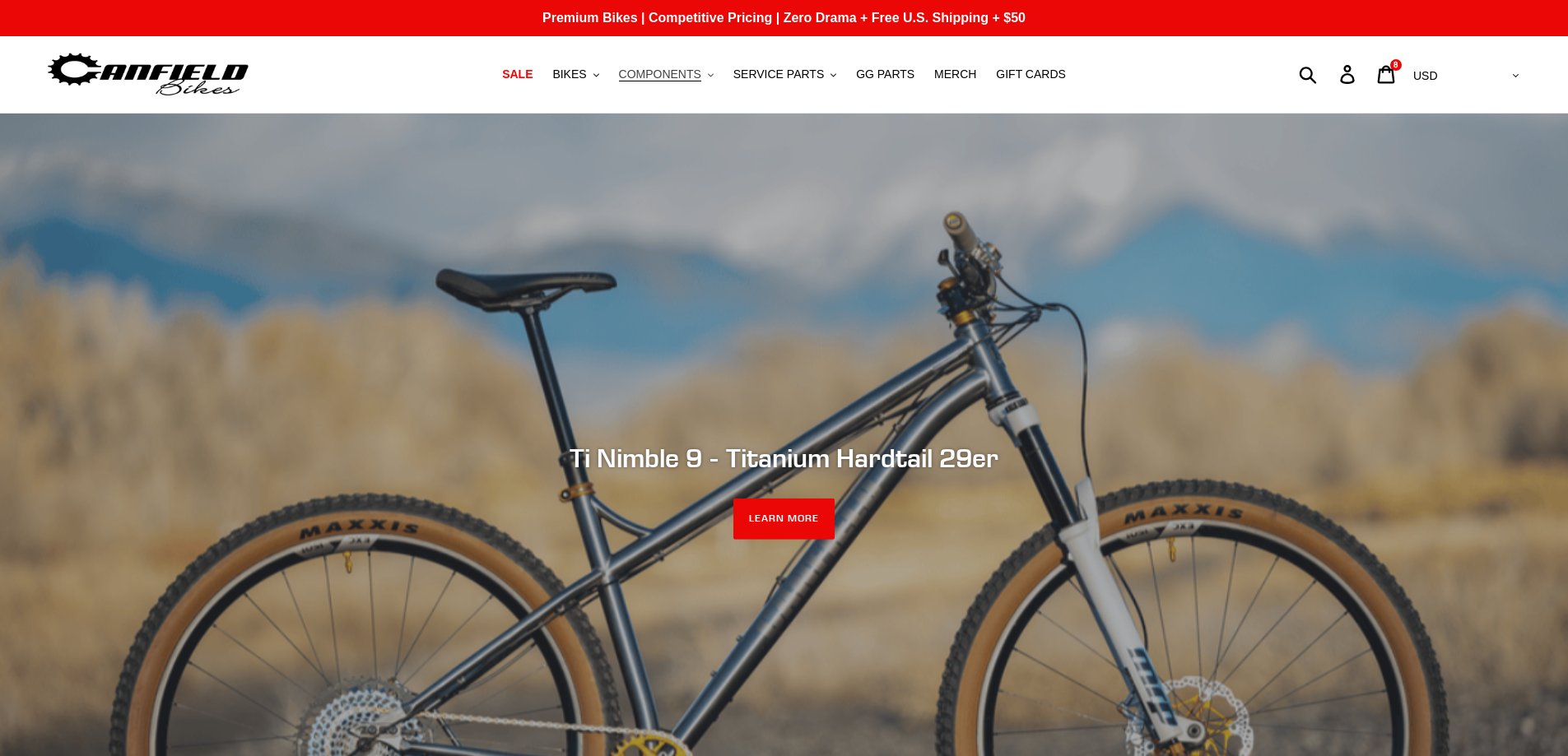
click at [668, 81] on span "COMPONENTS" at bounding box center [660, 74] width 83 height 14
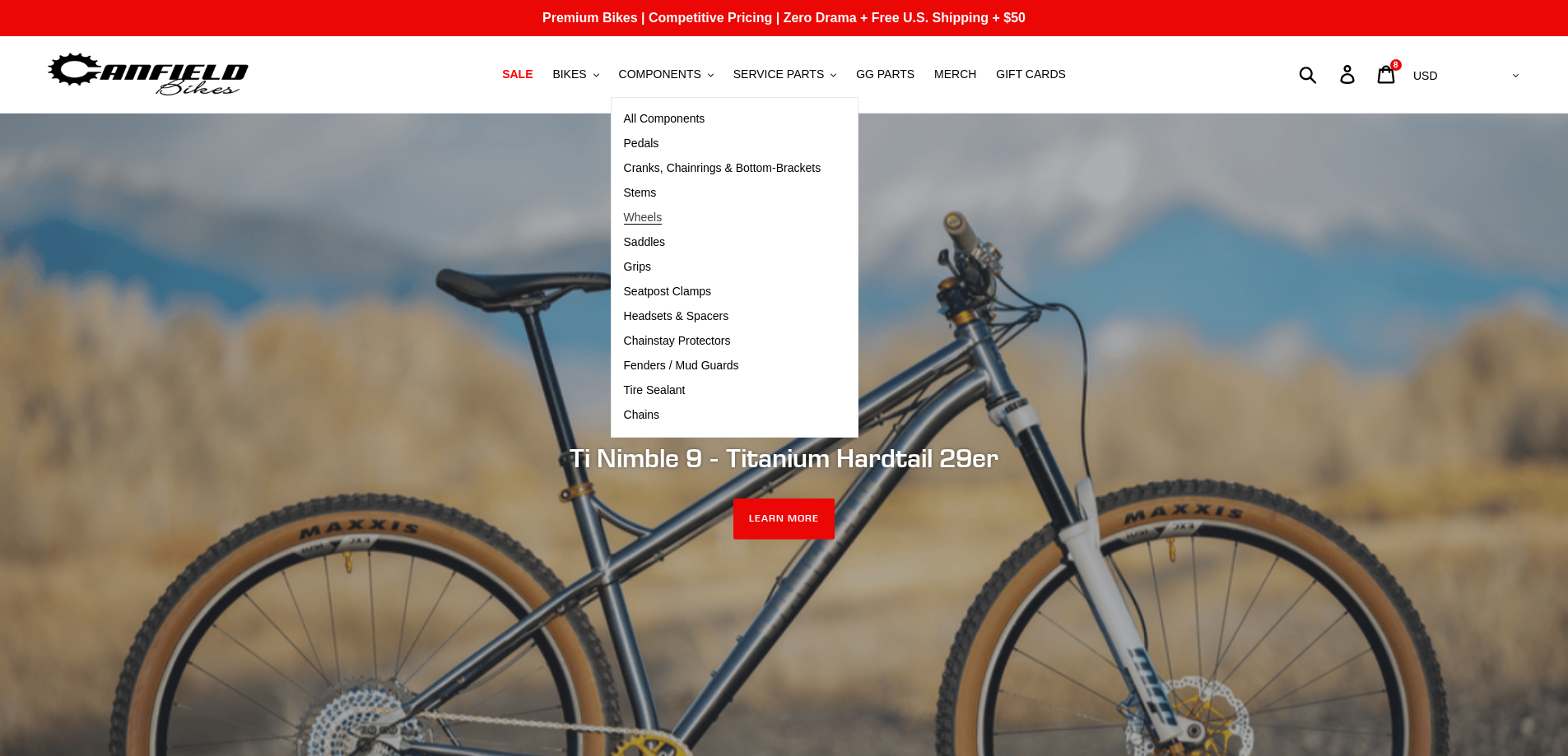
click at [658, 220] on span "Wheels" at bounding box center [642, 217] width 39 height 14
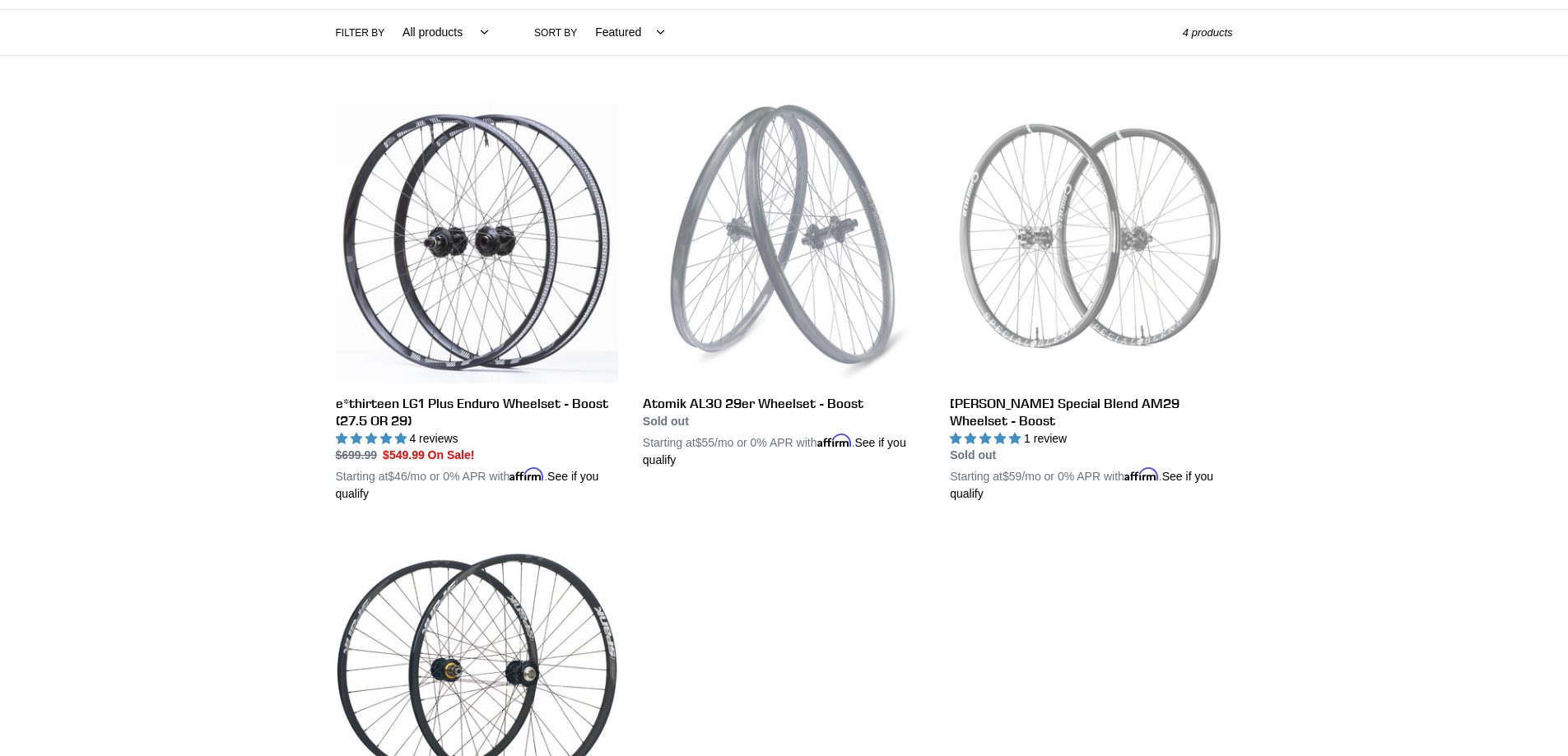
scroll to position [329, 0]
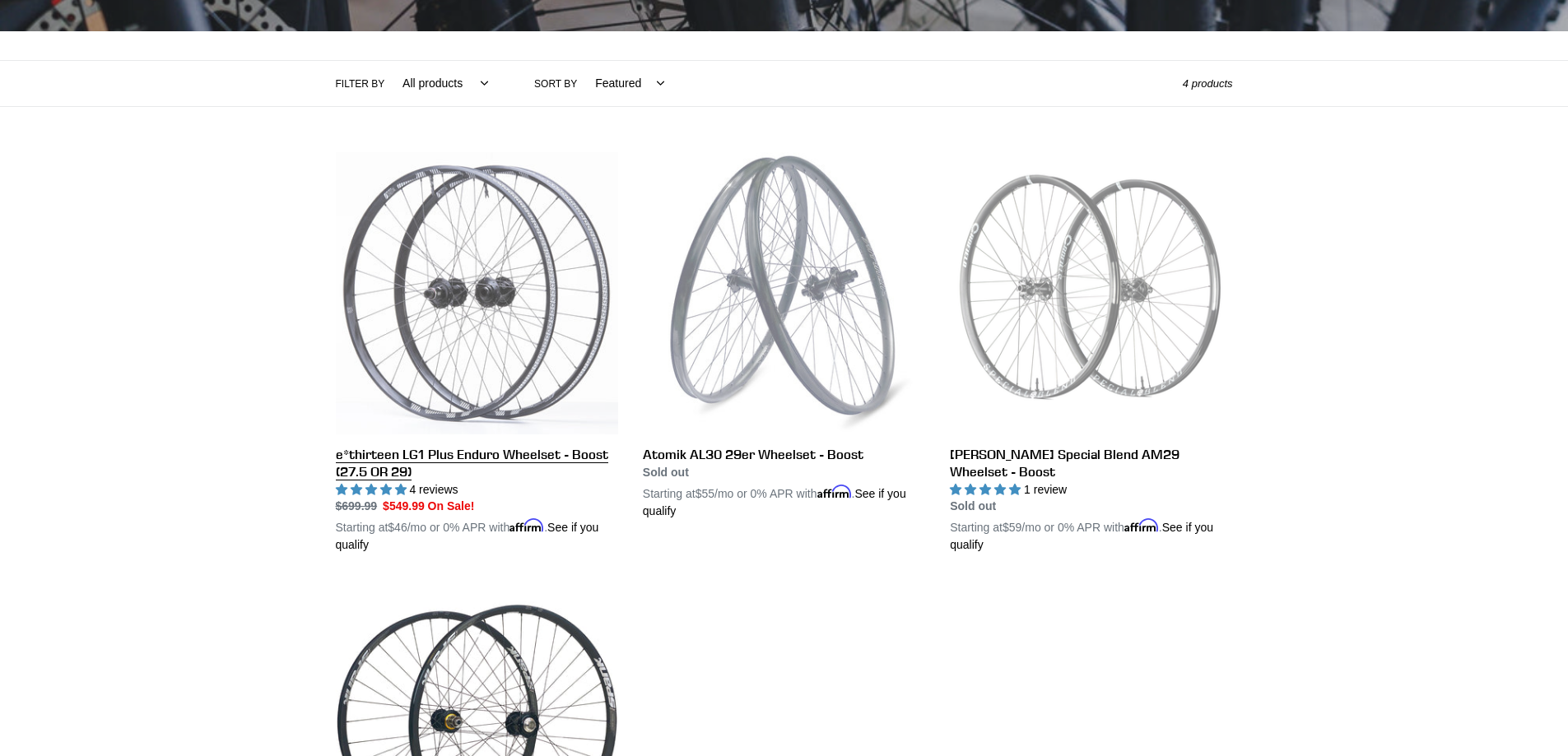
click at [483, 454] on link "e*thirteen LG1 Plus Enduro Wheelset - Boost (27.5 OR 29)" at bounding box center [477, 354] width 282 height 402
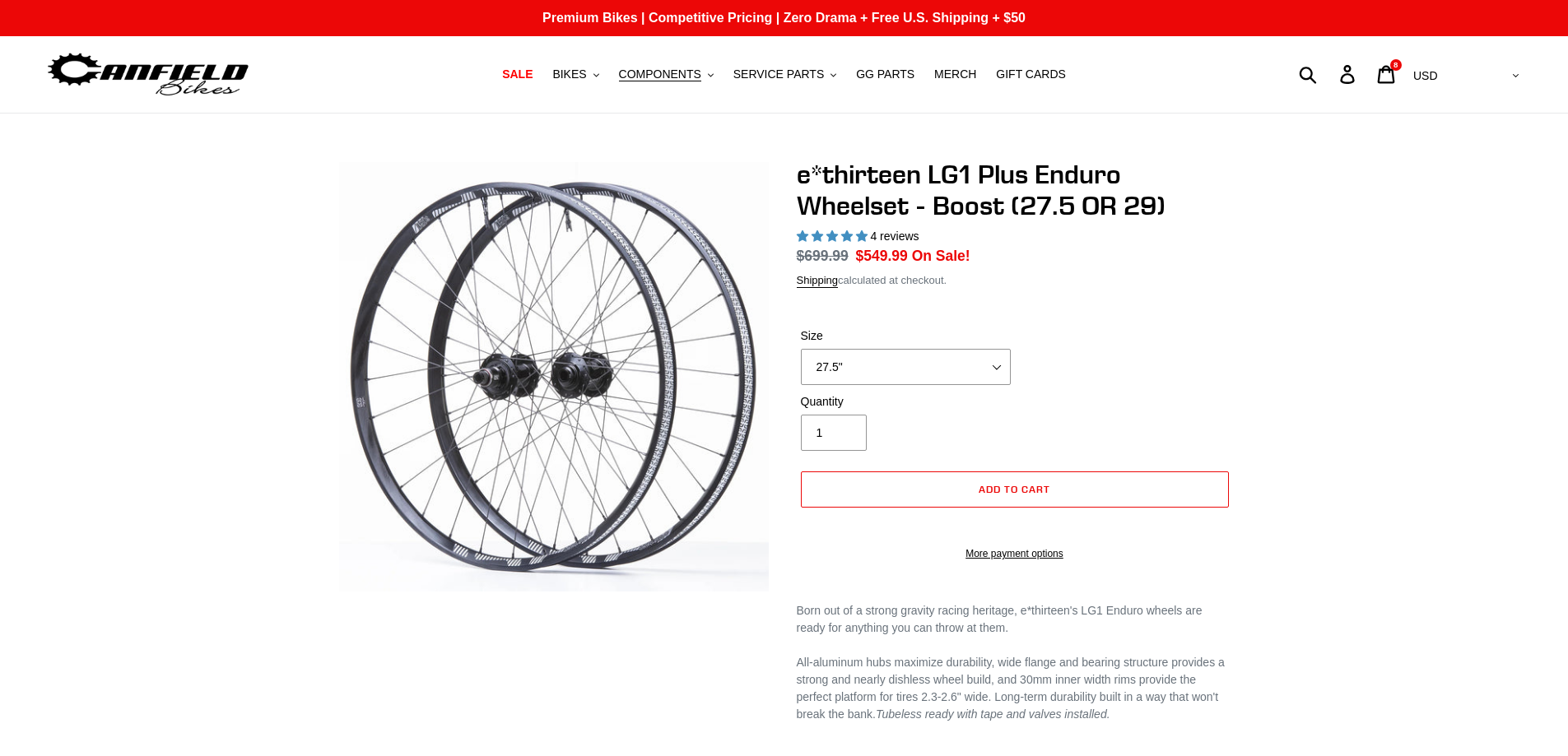
select select "highest-rating"
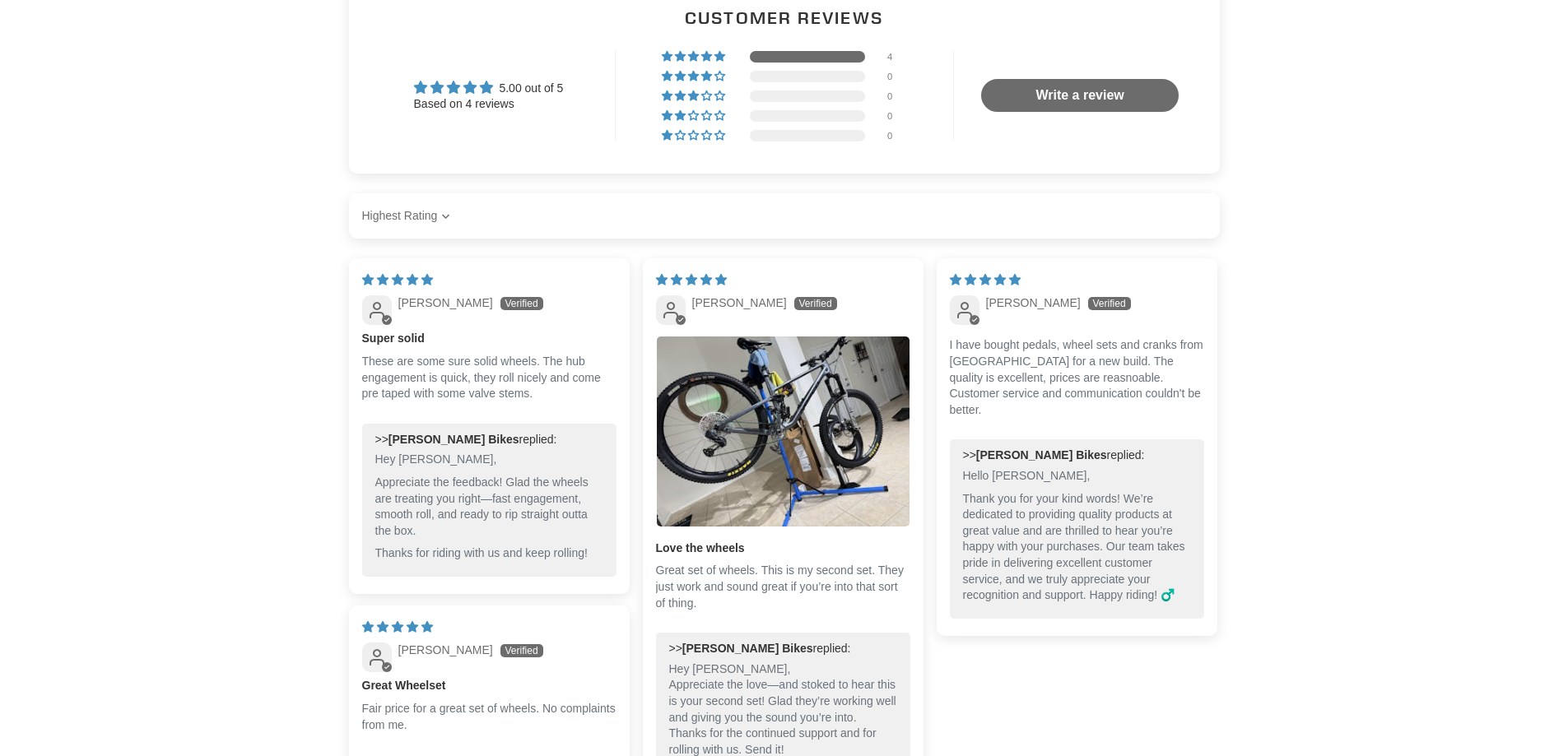
scroll to position [1152, 0]
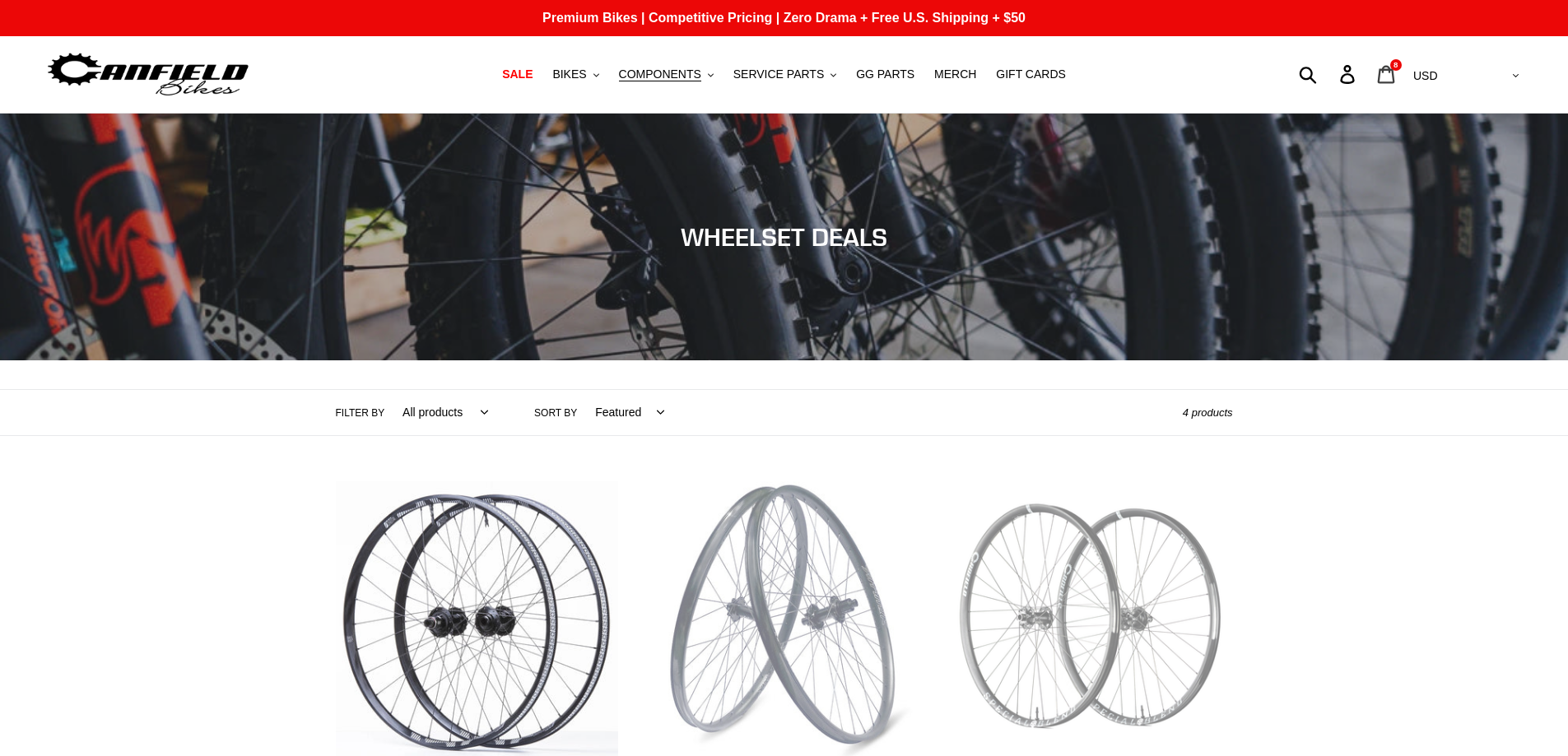
click at [1396, 73] on icon at bounding box center [1386, 73] width 17 height 18
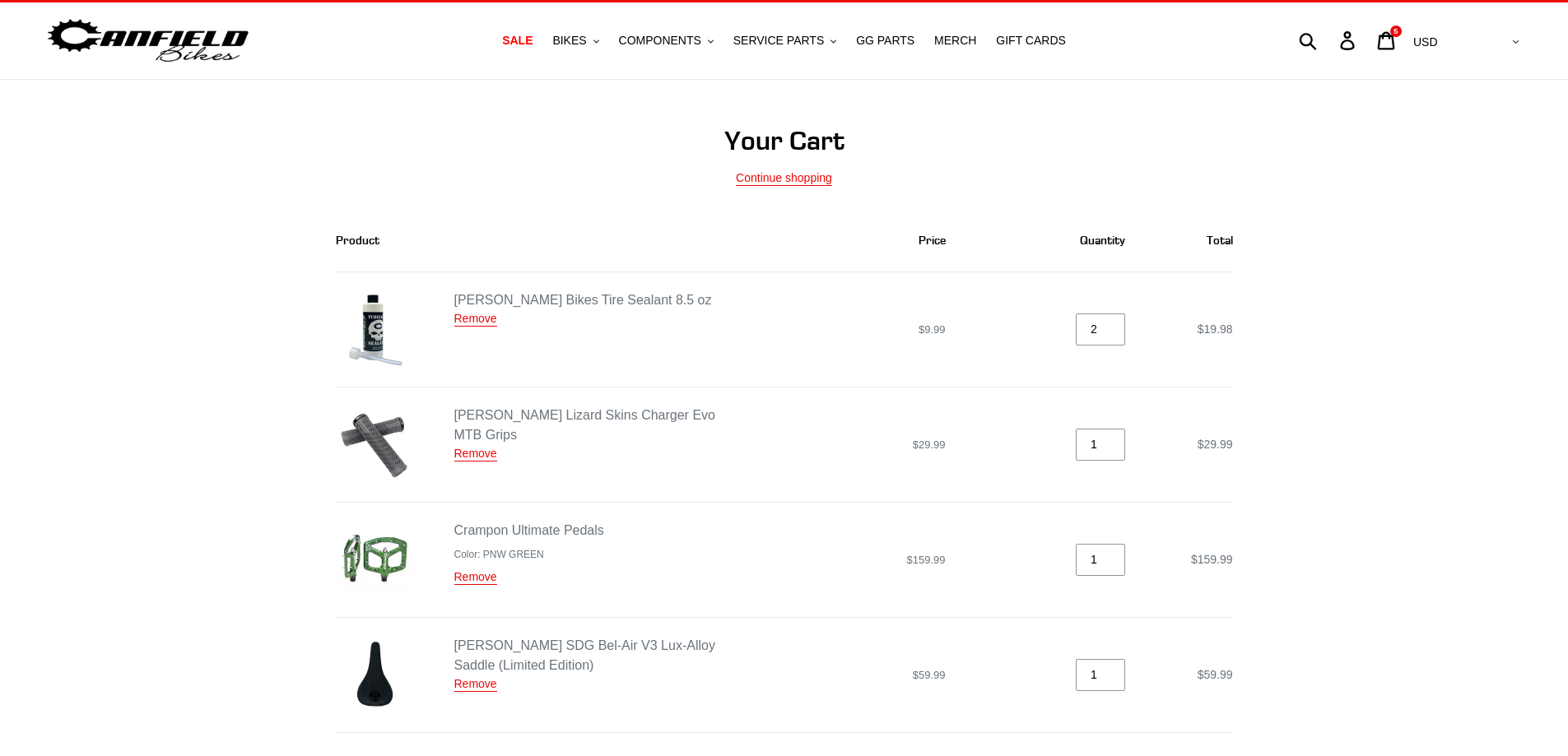
scroll to position [34, 0]
click at [499, 530] on link "Crampon Ultimate Pedals" at bounding box center [529, 531] width 150 height 15
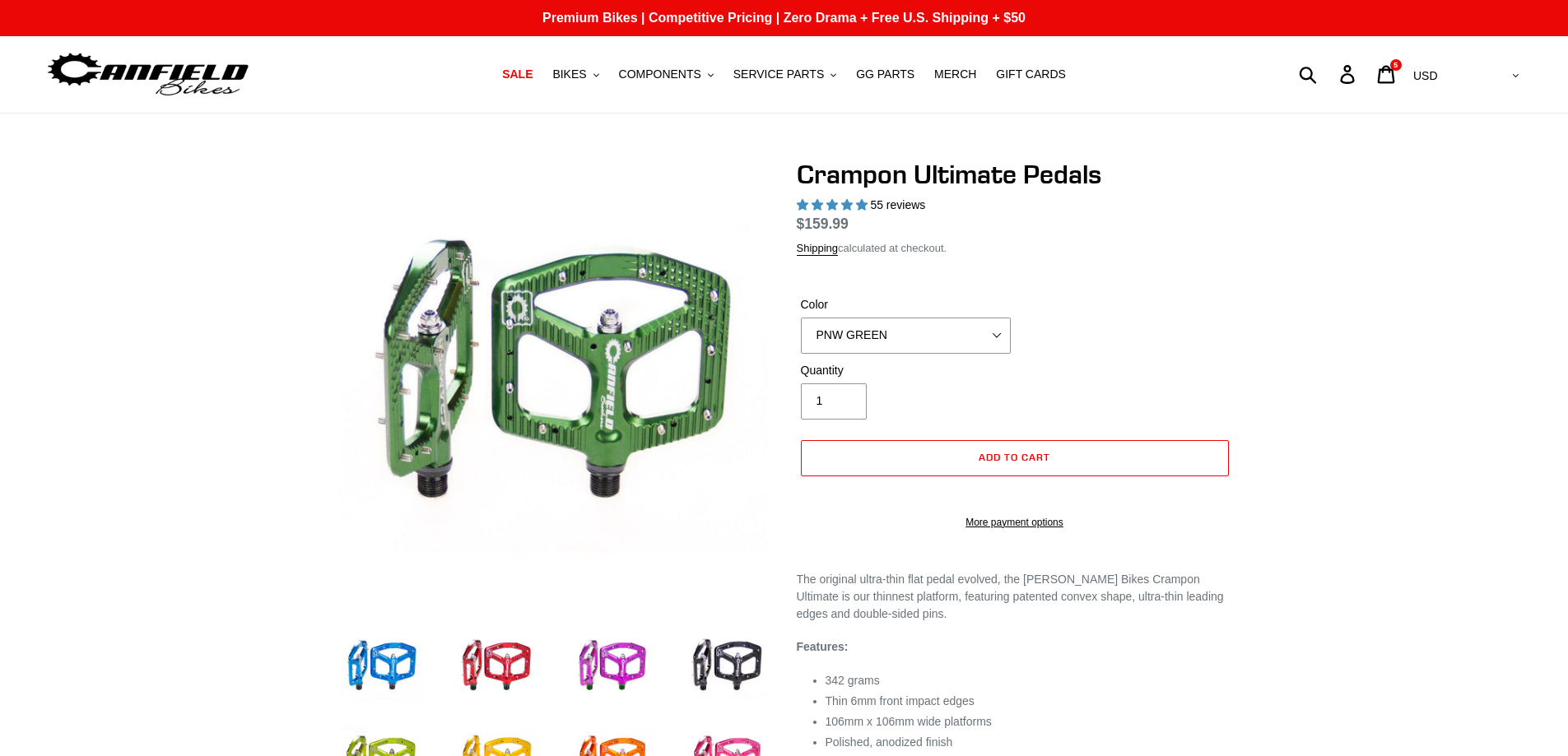
select select "highest-rating"
click at [742, 664] on img at bounding box center [727, 667] width 90 height 90
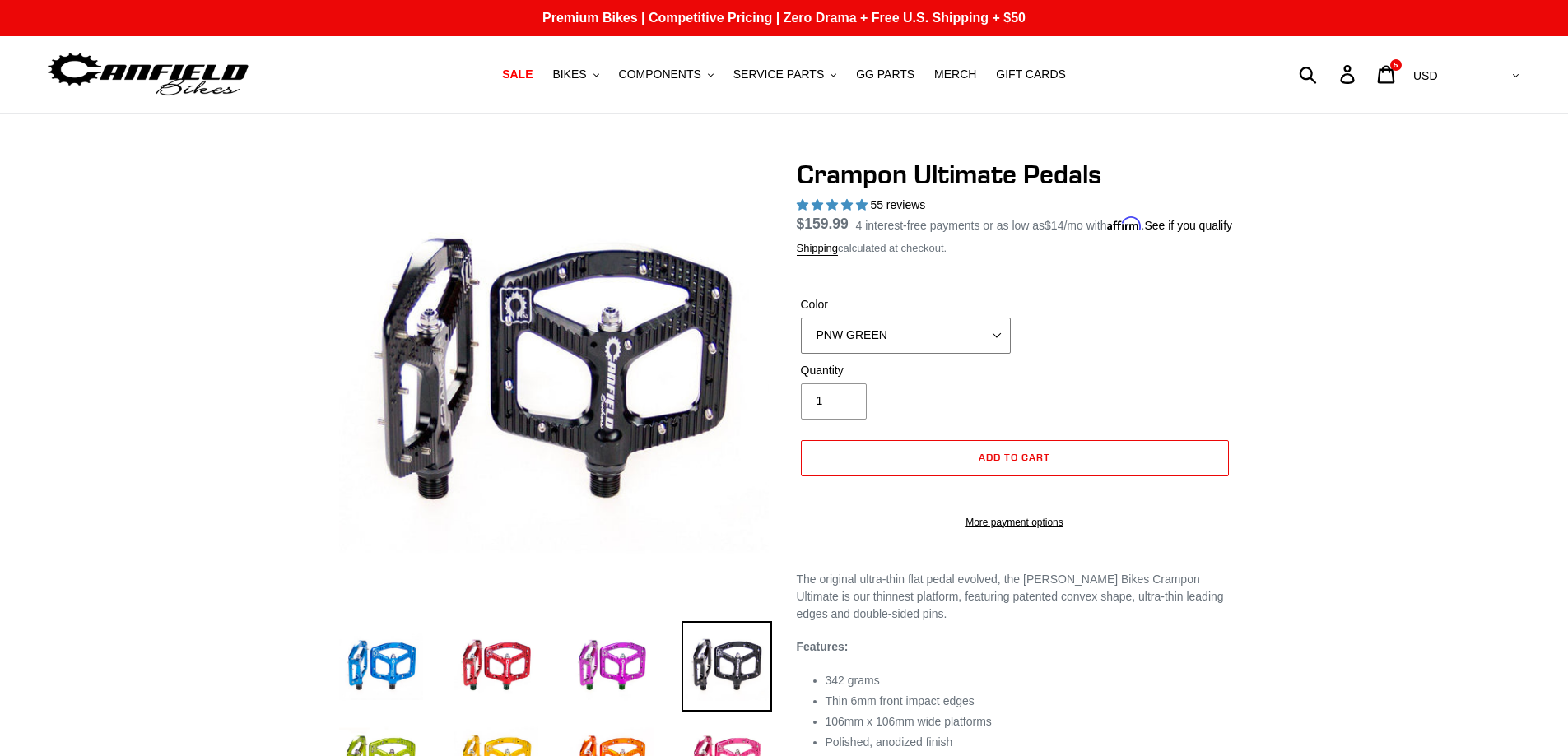
click at [994, 348] on select "BLUE RED PURPLE STEALTH BRONZE GREY TURQUOISE BLACK POLISHED BAJA GOLD PNW GREE…" at bounding box center [906, 336] width 210 height 37
click at [801, 337] on select "BLUE RED PURPLE STEALTH BRONZE GREY TURQUOISE BLACK POLISHED BAJA GOLD PNW GREE…" at bounding box center [906, 336] width 210 height 37
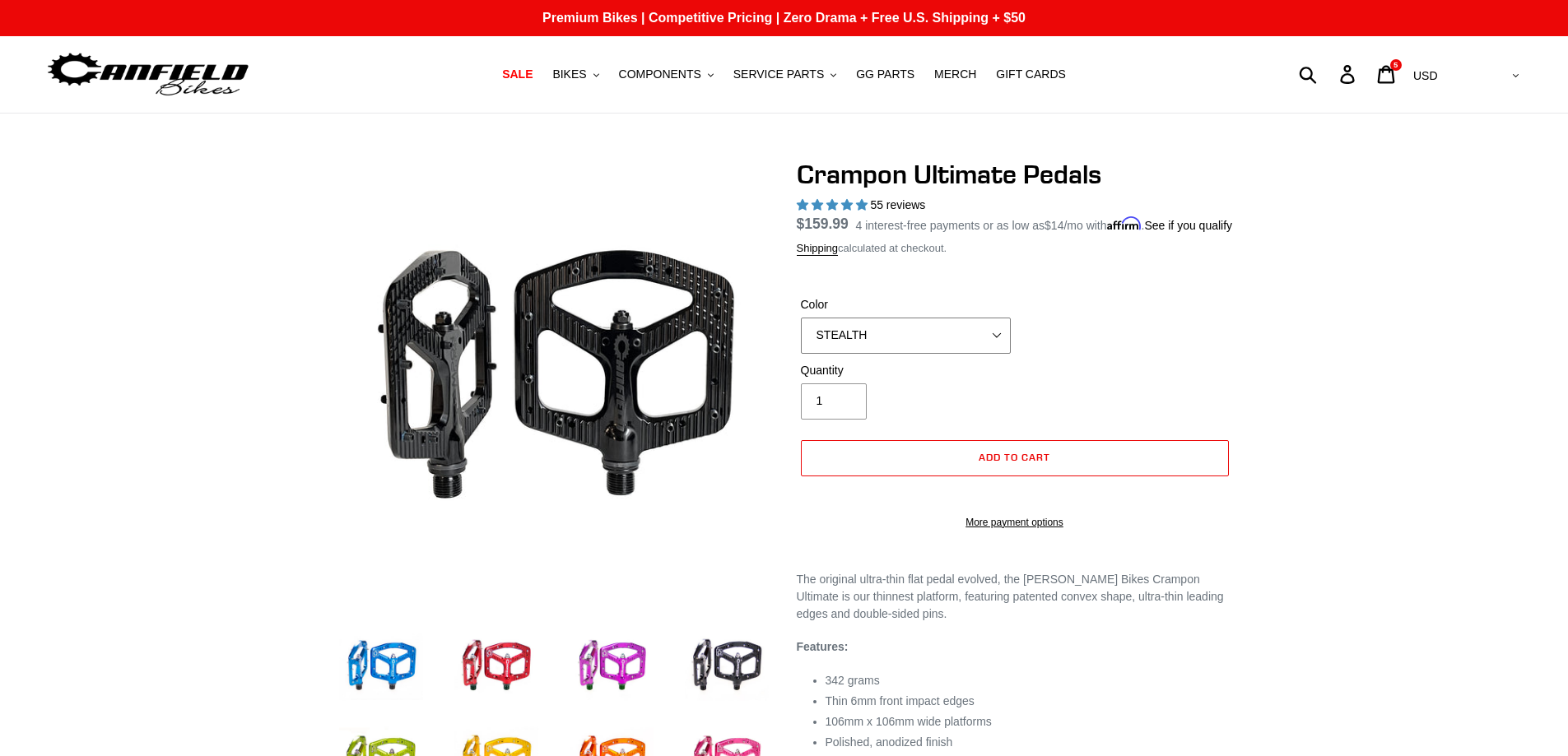
click at [1000, 354] on select "BLUE RED PURPLE STEALTH BRONZE GREY TURQUOISE BLACK POLISHED BAJA GOLD PNW GREE…" at bounding box center [906, 336] width 210 height 37
click at [801, 337] on select "BLUE RED PURPLE STEALTH BRONZE GREY TURQUOISE BLACK POLISHED BAJA GOLD PNW GREE…" at bounding box center [906, 336] width 210 height 37
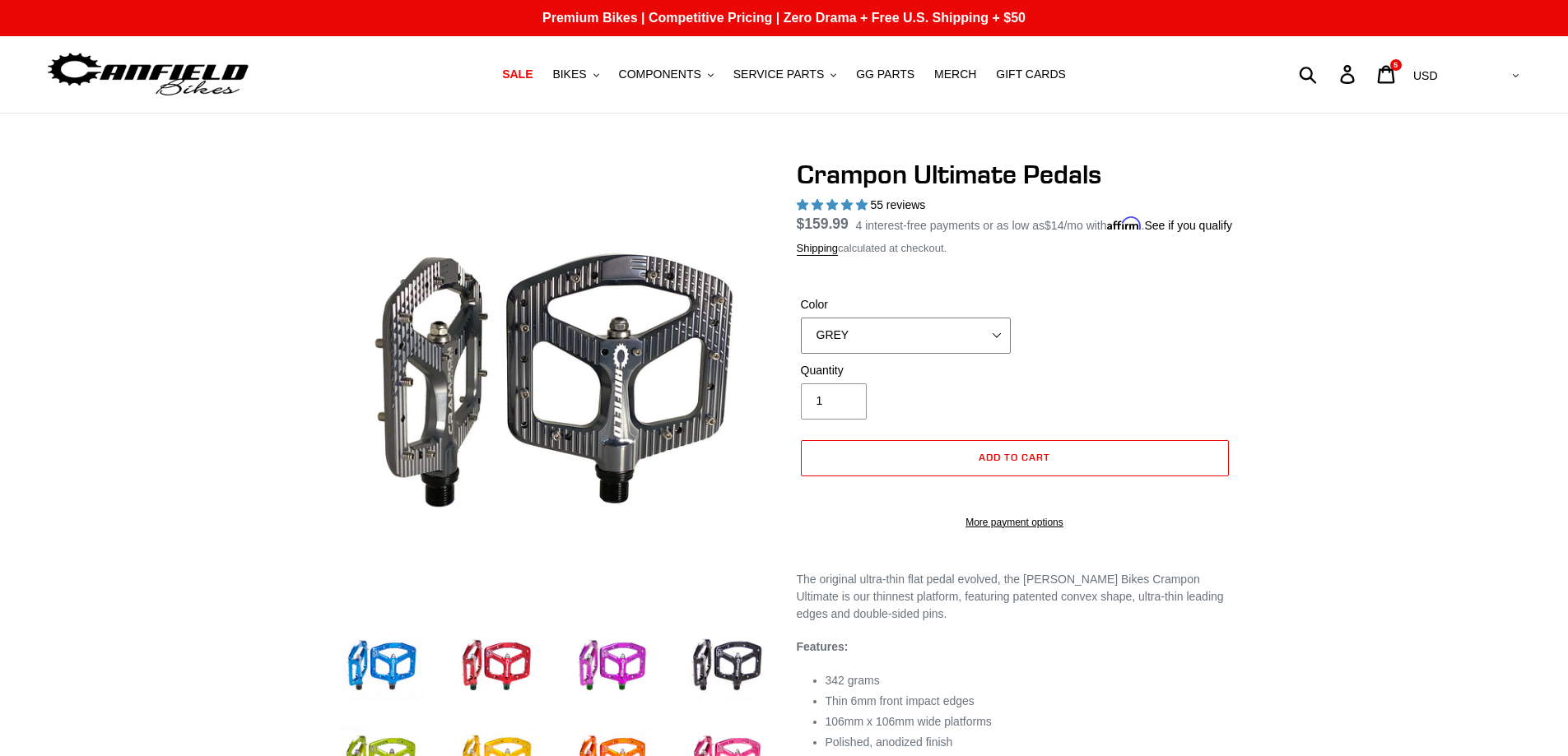
click at [995, 352] on select "BLUE RED PURPLE STEALTH BRONZE GREY TURQUOISE BLACK POLISHED BAJA GOLD PNW GREE…" at bounding box center [906, 336] width 210 height 37
click at [801, 337] on select "BLUE RED PURPLE STEALTH BRONZE GREY TURQUOISE BLACK POLISHED BAJA GOLD PNW GREE…" at bounding box center [906, 336] width 210 height 37
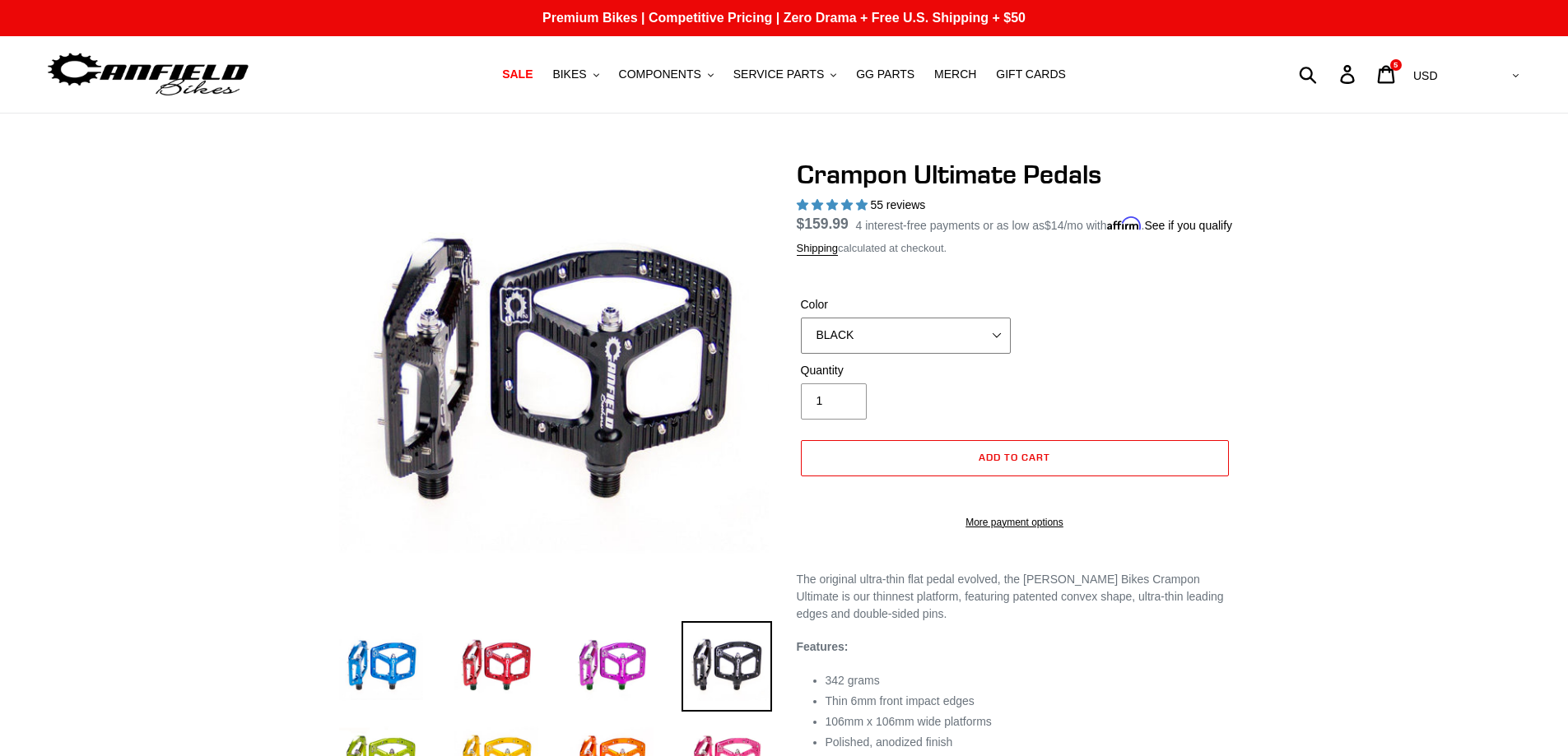
click at [998, 354] on select "BLUE RED PURPLE STEALTH BRONZE GREY TURQUOISE BLACK POLISHED BAJA GOLD PNW GREE…" at bounding box center [906, 336] width 210 height 37
click at [801, 337] on select "BLUE RED PURPLE STEALTH BRONZE GREY TURQUOISE BLACK POLISHED BAJA GOLD PNW GREE…" at bounding box center [906, 336] width 210 height 37
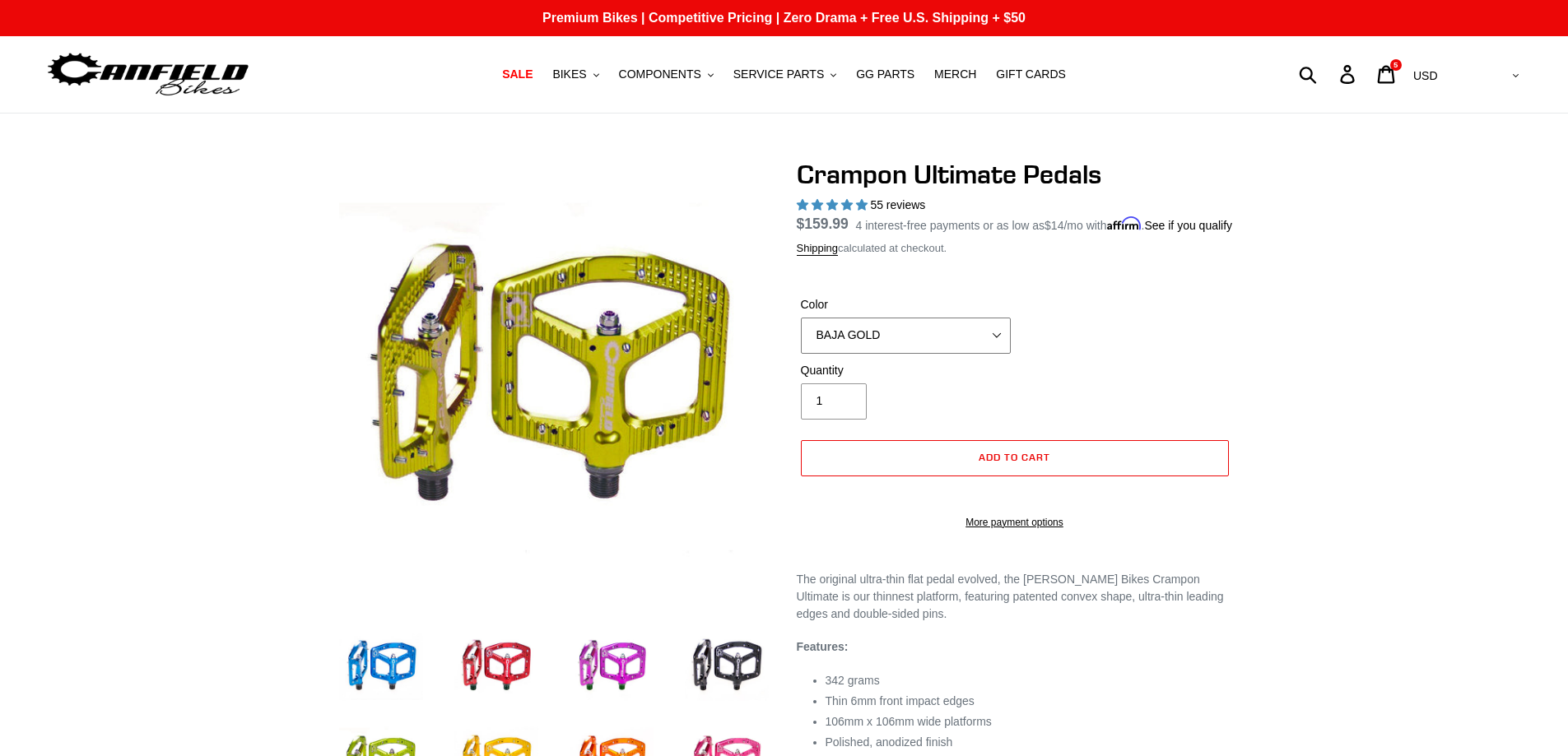
click at [994, 354] on select "BLUE RED PURPLE STEALTH BRONZE GREY TURQUOISE BLACK POLISHED BAJA GOLD PNW GREE…" at bounding box center [906, 336] width 210 height 37
click at [801, 337] on select "BLUE RED PURPLE STEALTH BRONZE GREY TURQUOISE BLACK POLISHED BAJA GOLD PNW GREE…" at bounding box center [906, 336] width 210 height 37
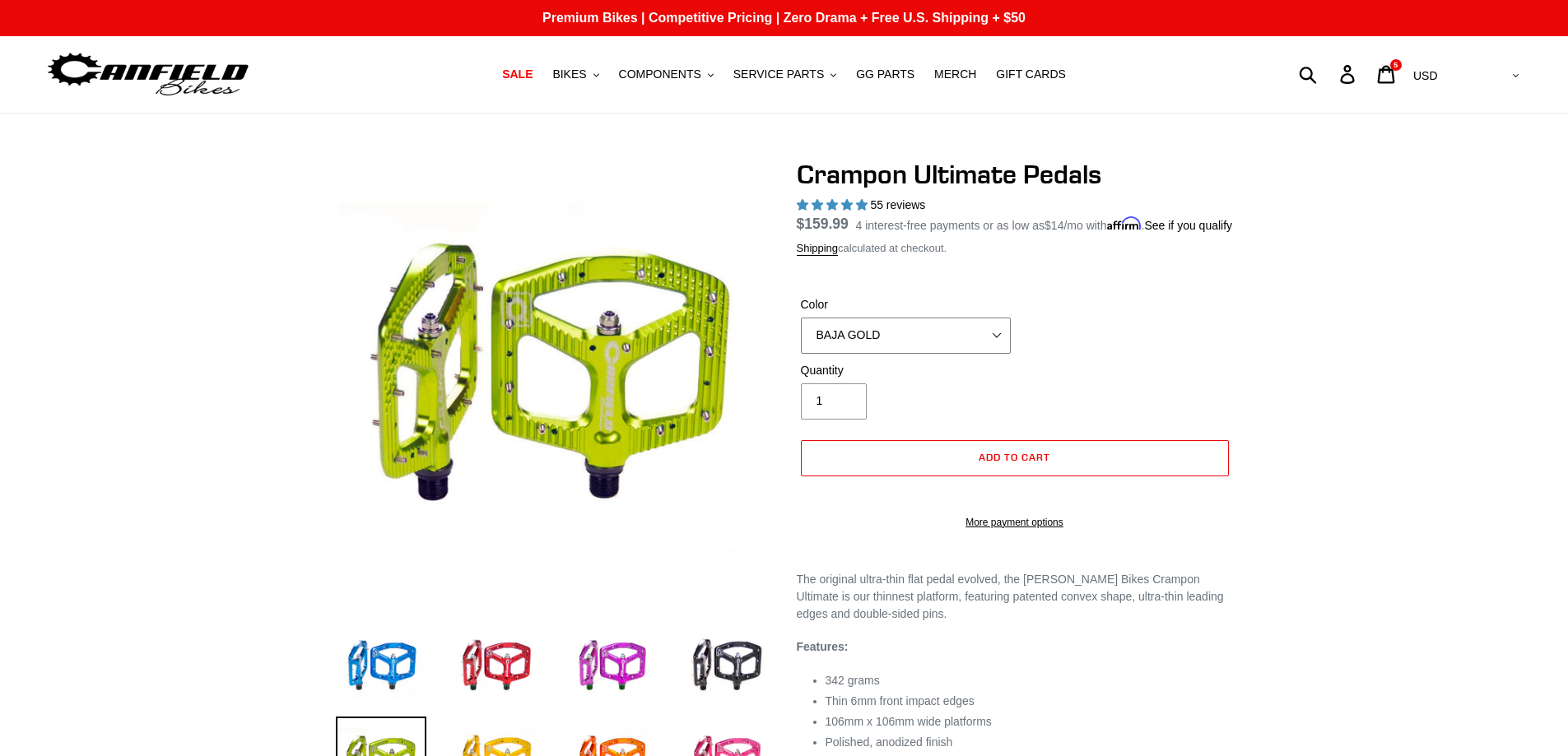
click at [997, 354] on select "BLUE RED PURPLE STEALTH BRONZE GREY TURQUOISE BLACK POLISHED BAJA GOLD PNW GREE…" at bounding box center [906, 336] width 210 height 37
click at [801, 337] on select "BLUE RED PURPLE STEALTH BRONZE GREY TURQUOISE BLACK POLISHED BAJA GOLD PNW GREE…" at bounding box center [906, 336] width 210 height 37
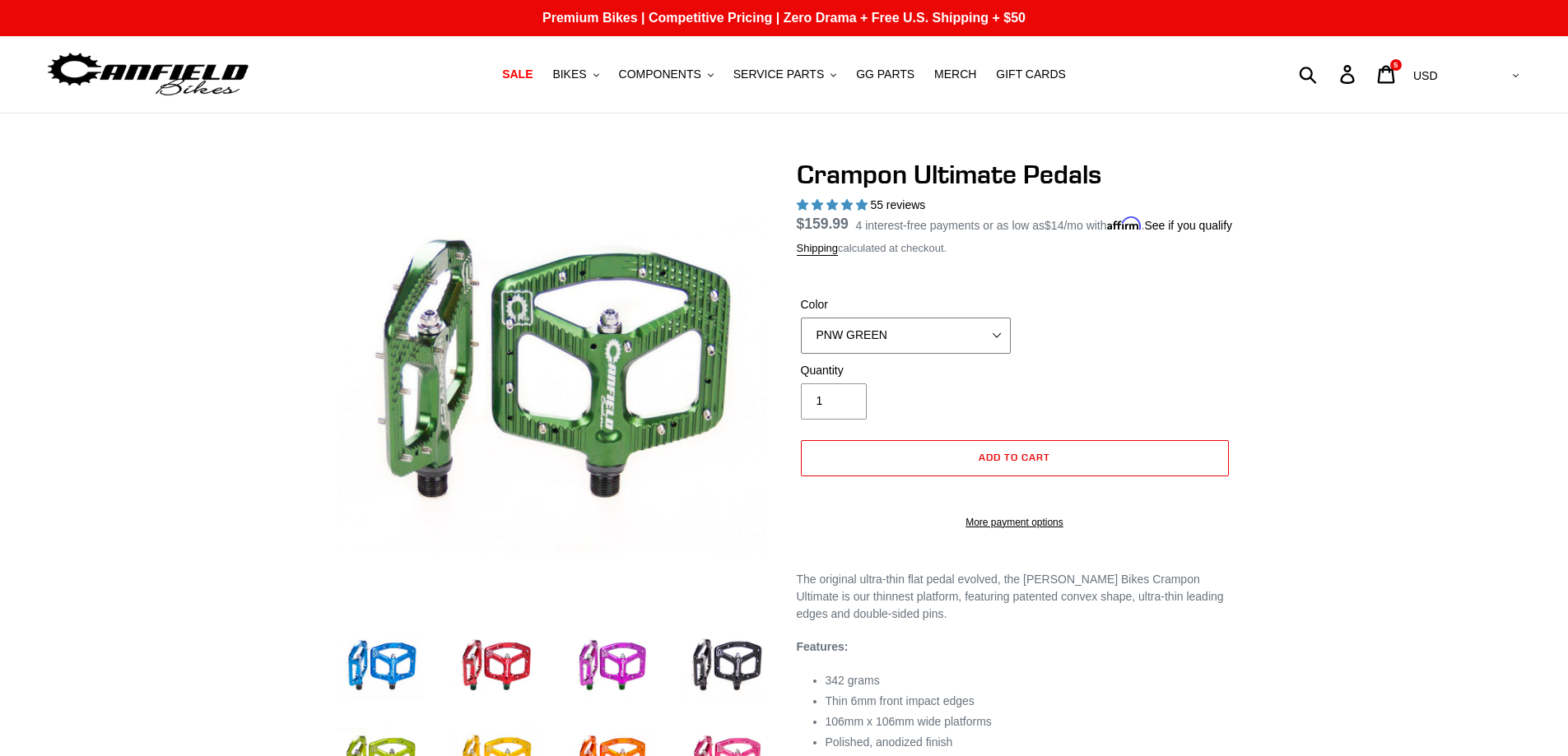
click at [993, 354] on select "BLUE RED PURPLE STEALTH BRONZE GREY TURQUOISE BLACK POLISHED BAJA GOLD PNW GREE…" at bounding box center [906, 336] width 210 height 37
select select "BLACK"
click at [801, 337] on select "BLUE RED PURPLE STEALTH BRONZE GREY TURQUOISE BLACK POLISHED BAJA GOLD PNW GREE…" at bounding box center [906, 336] width 210 height 37
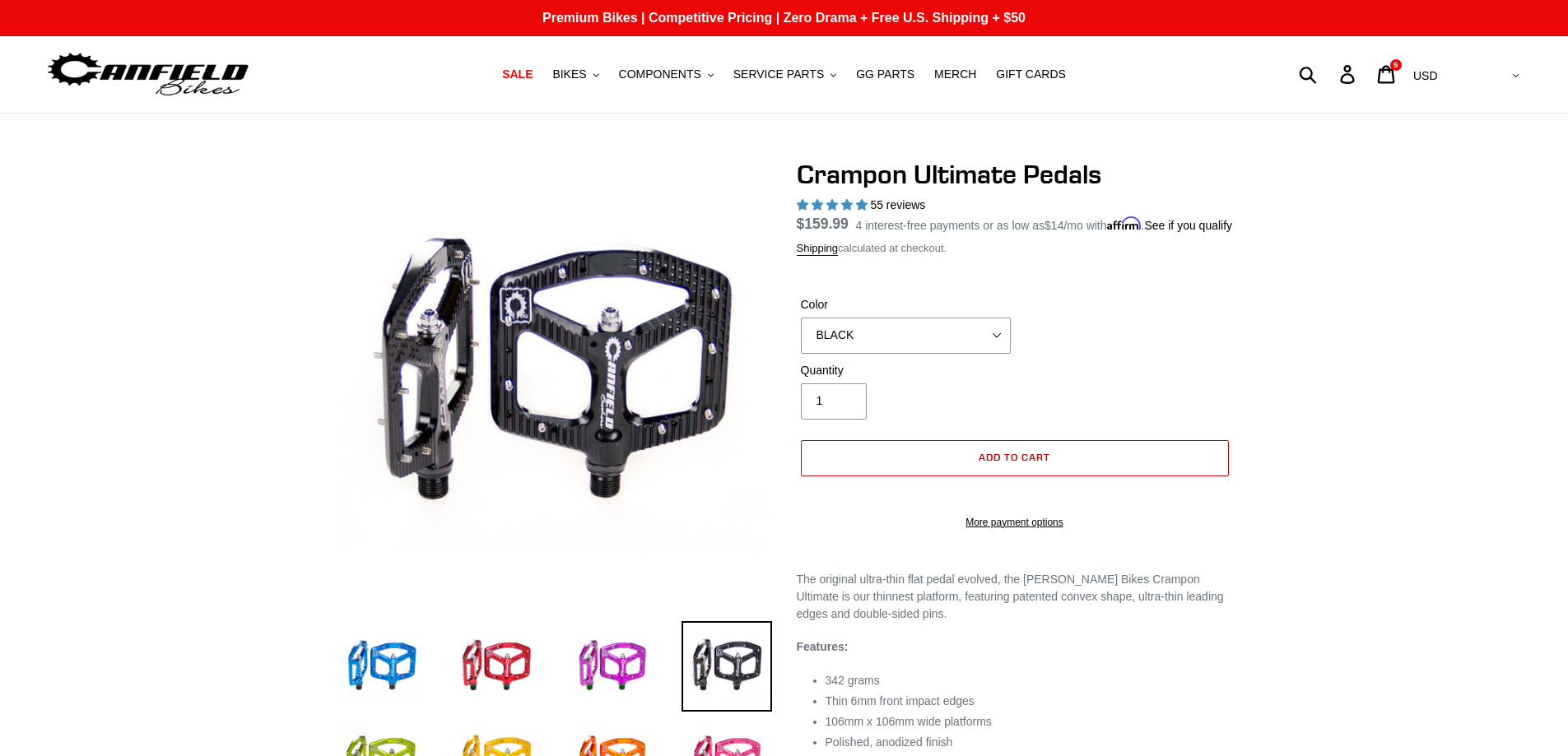
click at [987, 464] on span "Add to cart" at bounding box center [1015, 457] width 71 height 12
select select "32973230866507"
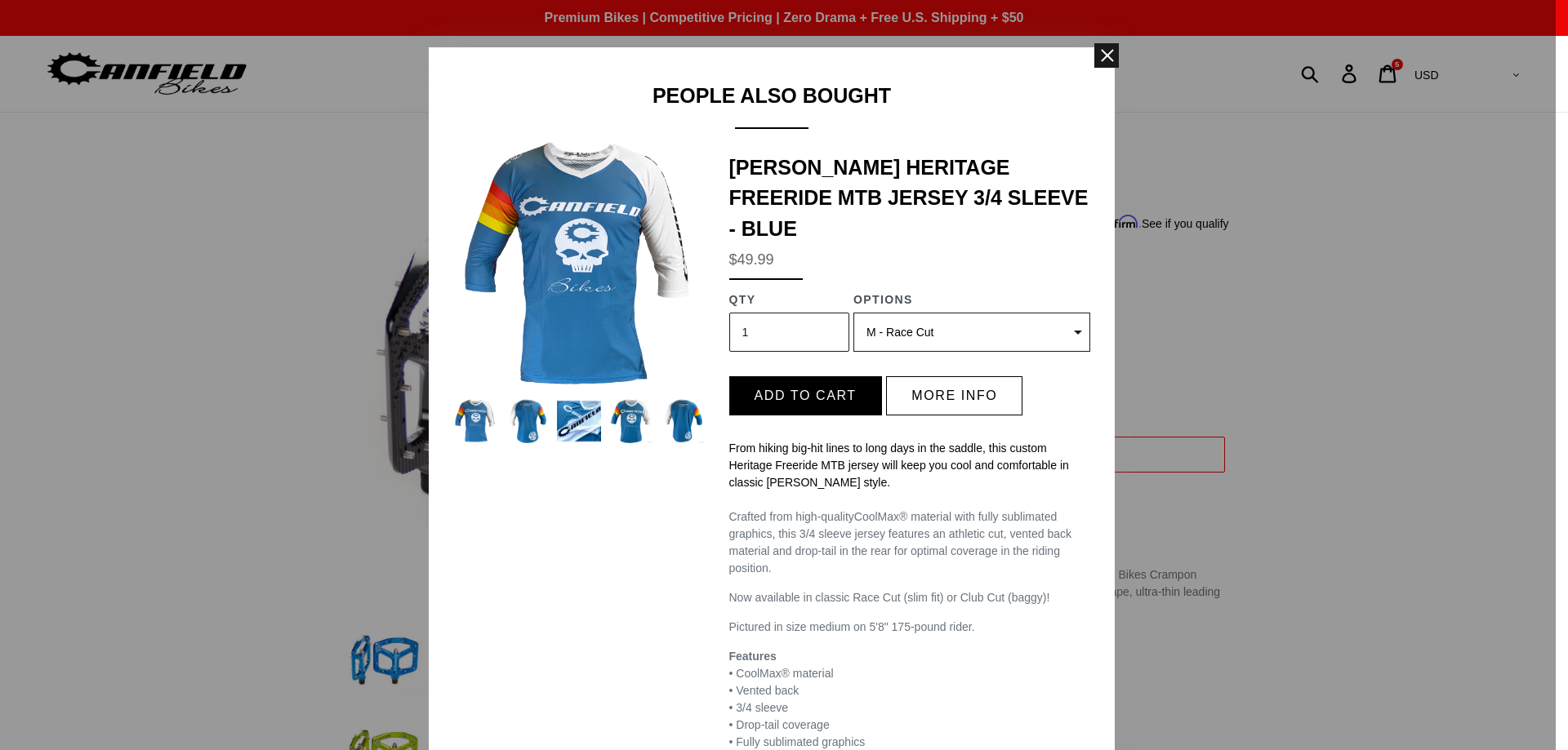
click at [1100, 59] on span at bounding box center [1106, 55] width 24 height 24
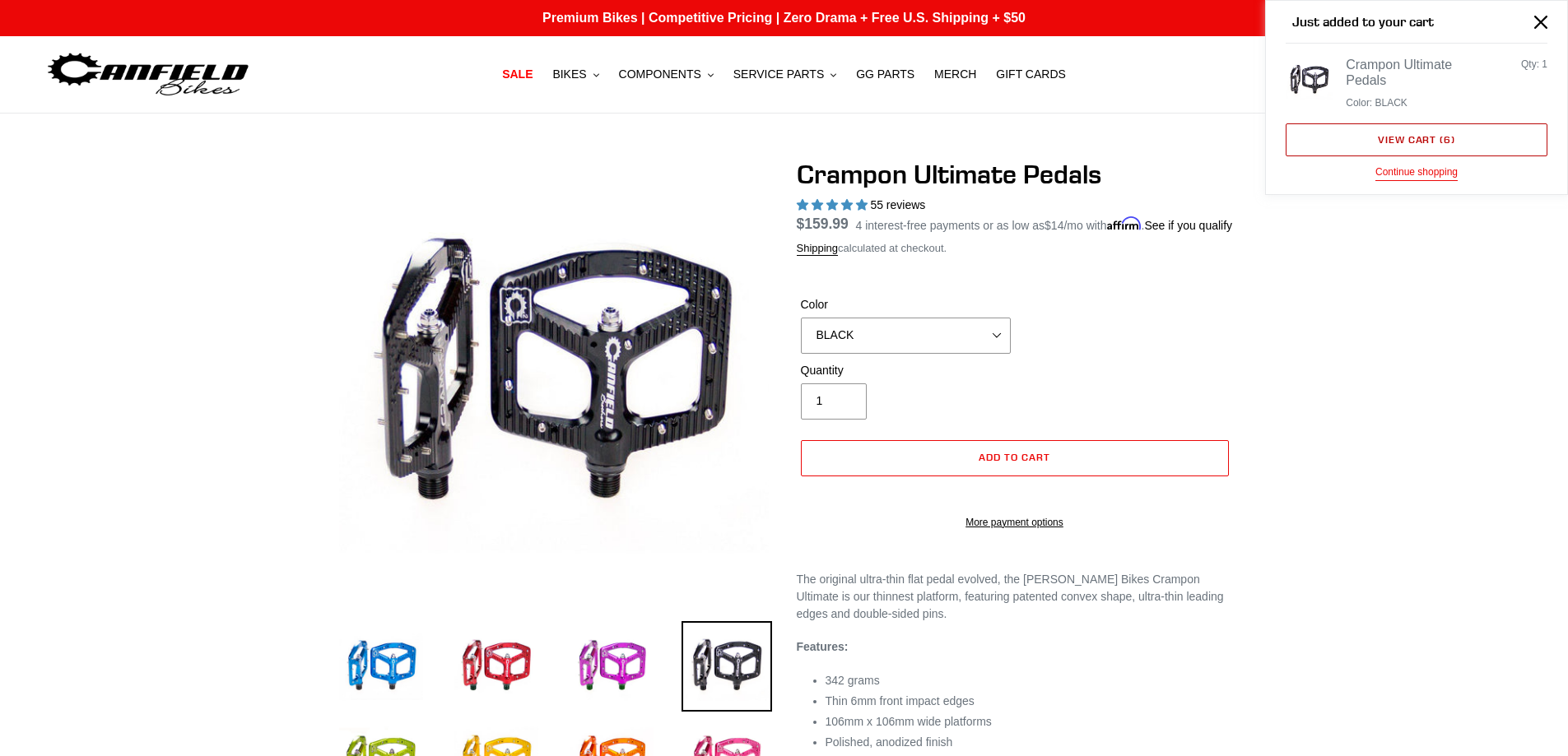
click at [1429, 135] on link "View cart ( 6 )" at bounding box center [1417, 139] width 261 height 33
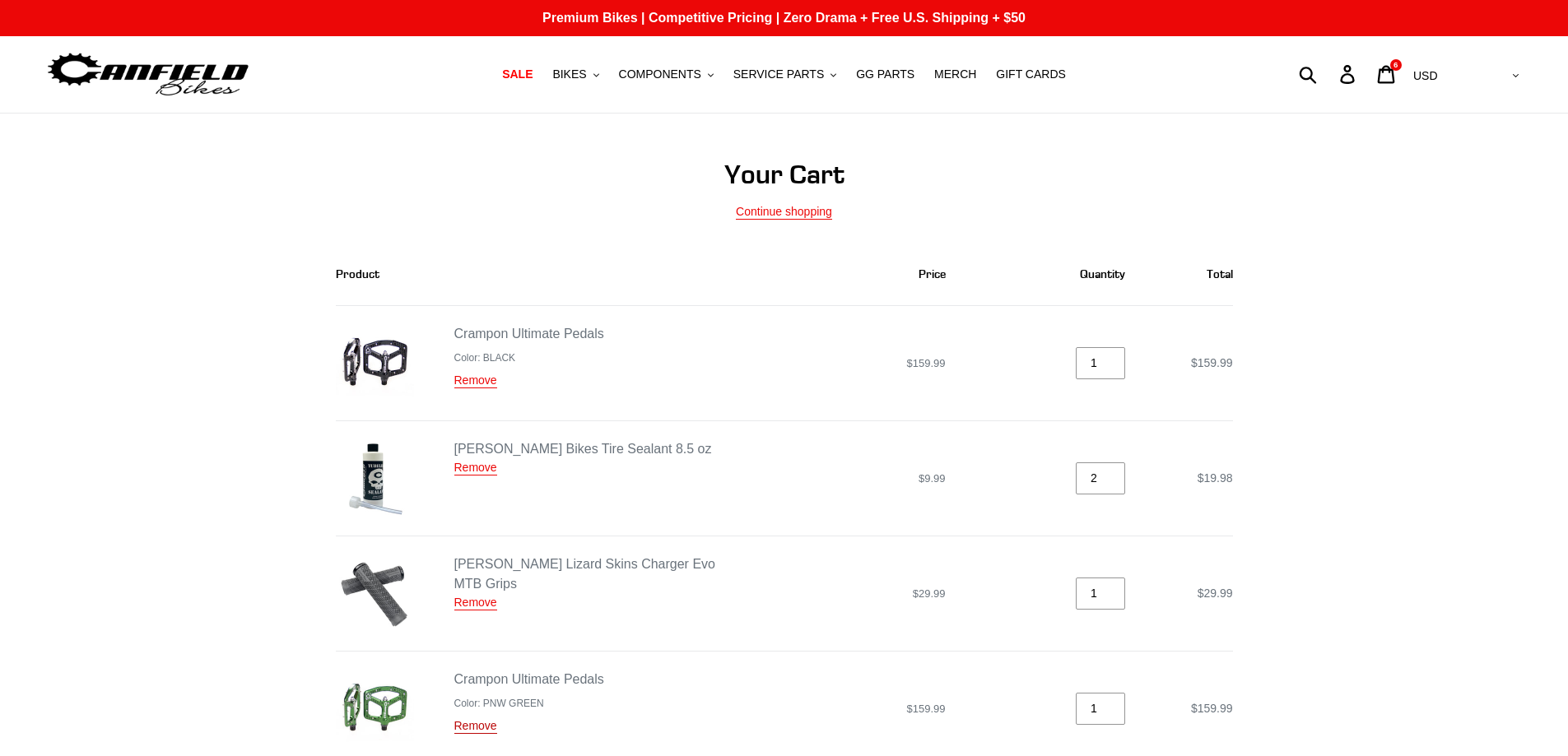
scroll to position [165, 0]
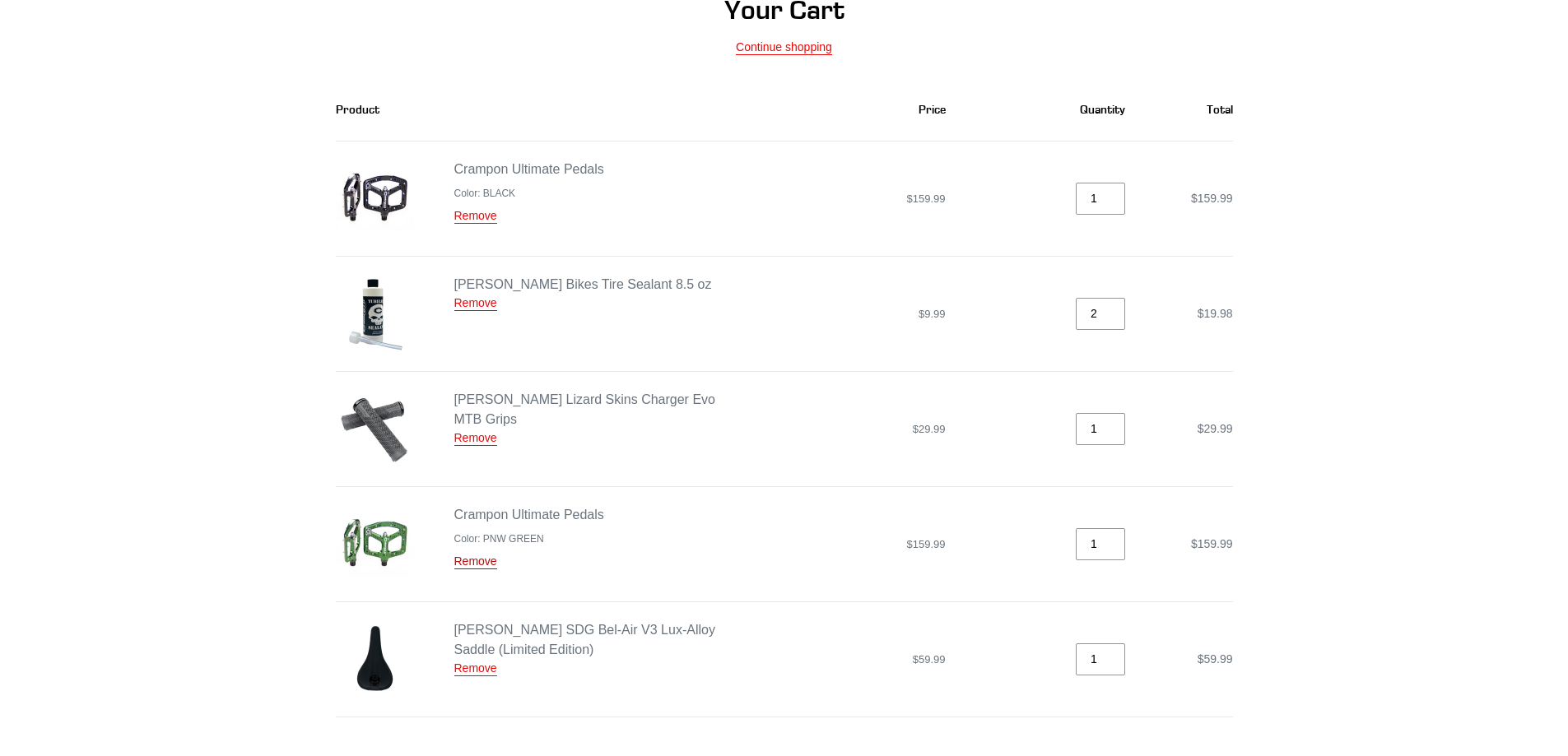
click at [472, 564] on link "Remove" at bounding box center [476, 562] width 43 height 15
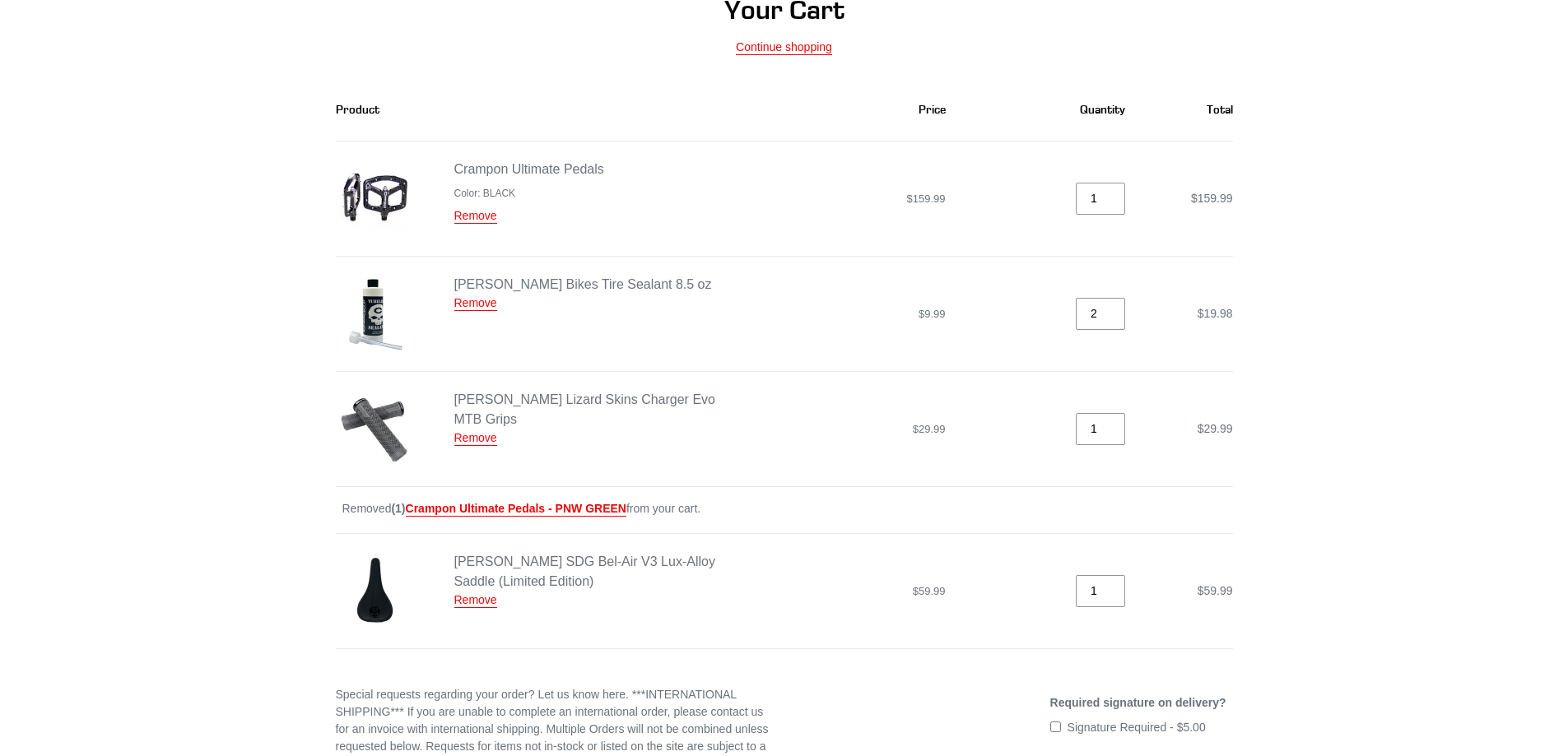
scroll to position [0, 0]
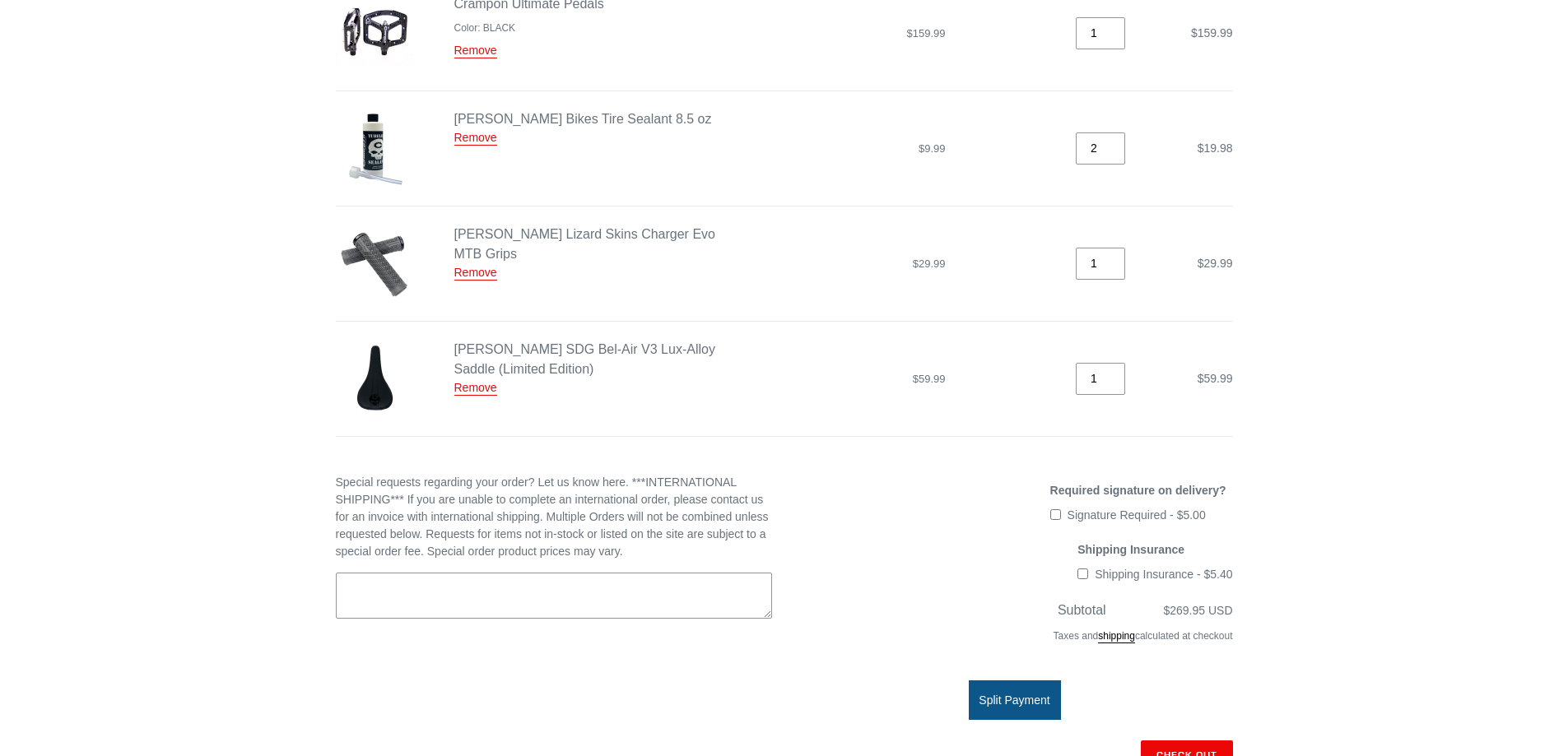
scroll to position [247, 0]
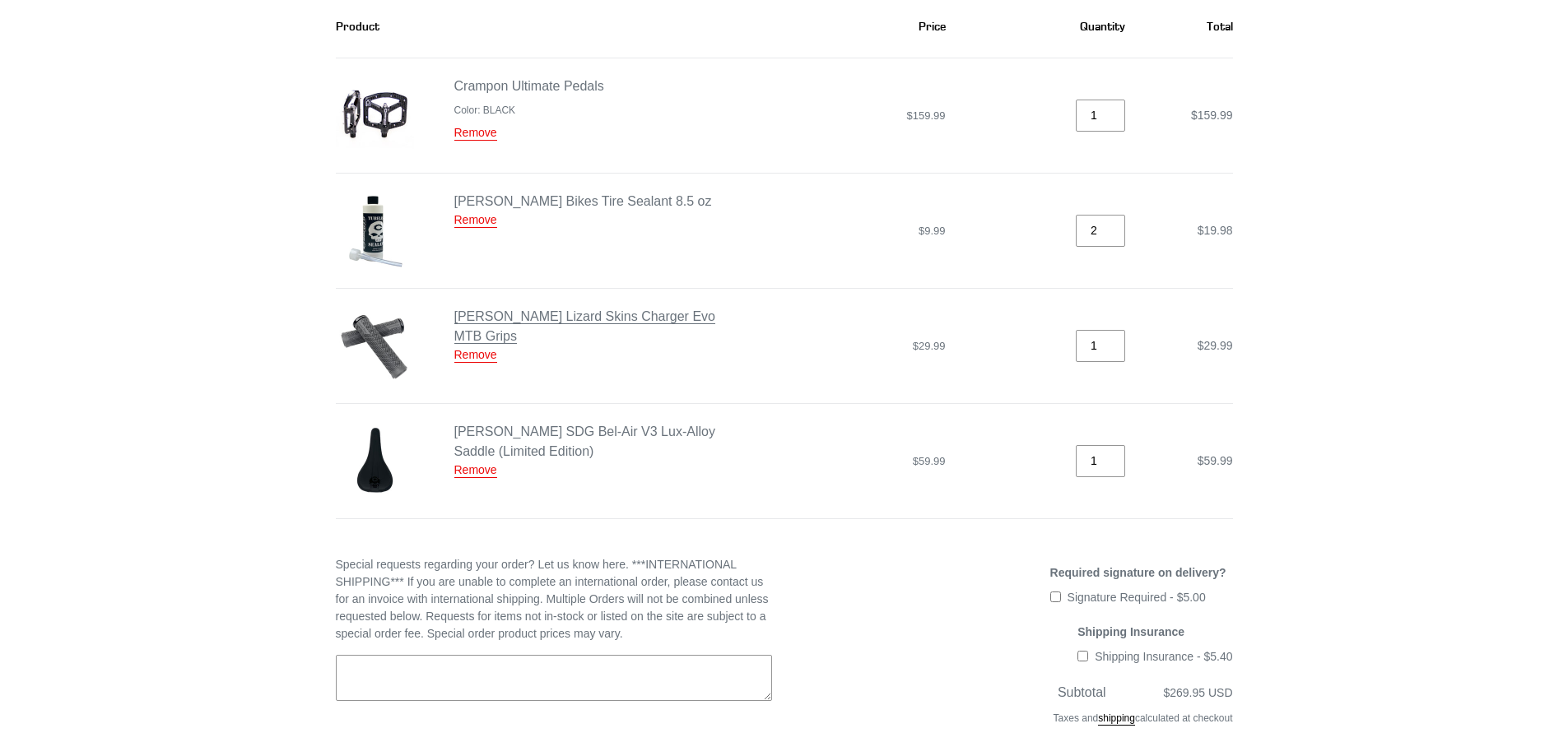
click at [610, 316] on link "[PERSON_NAME] Lizard Skins Charger Evo MTB Grips" at bounding box center [584, 326] width 261 height 35
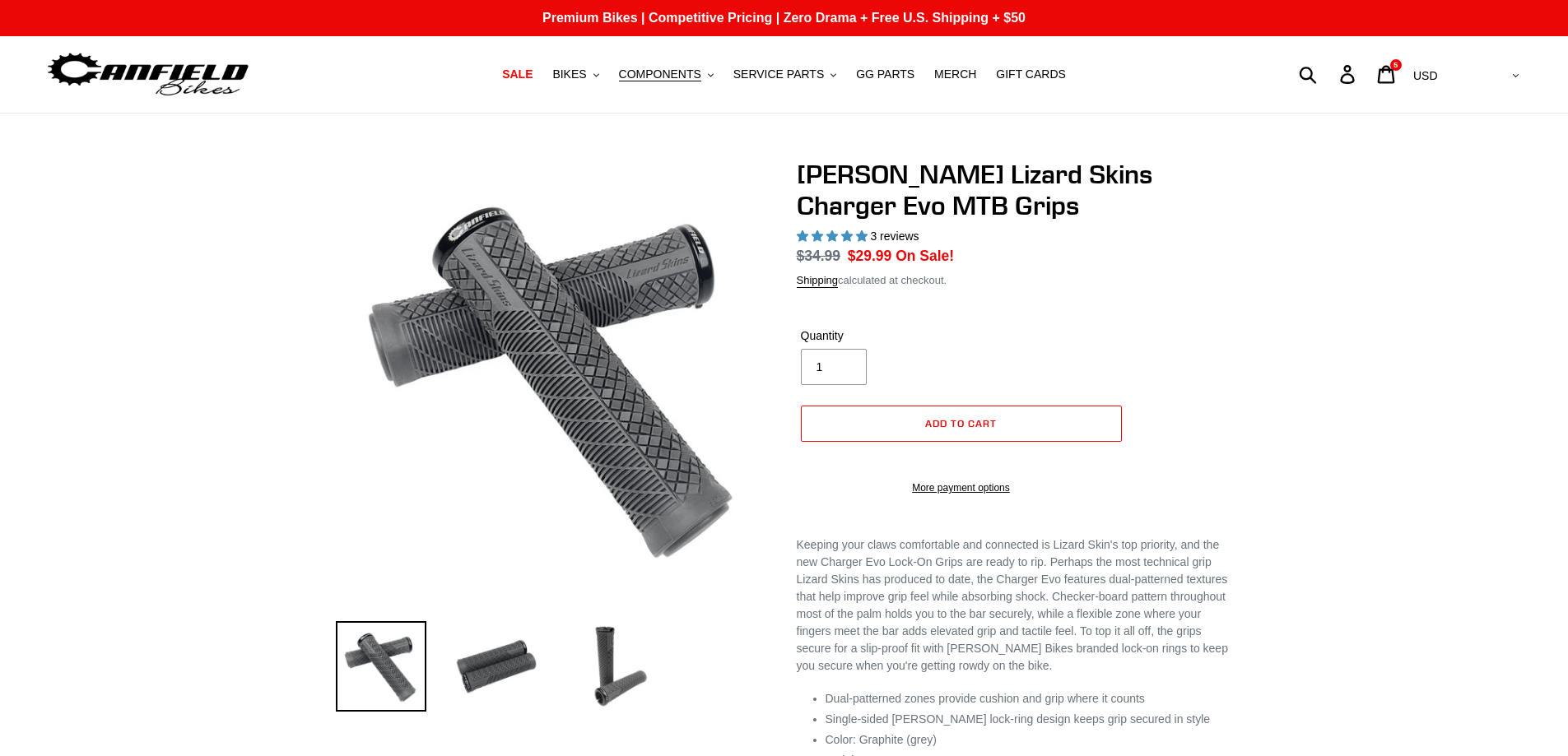
select select "highest-rating"
